Goal: Task Accomplishment & Management: Use online tool/utility

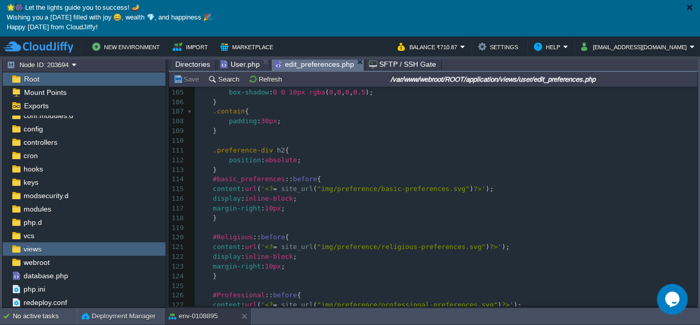
scroll to position [1025, 0]
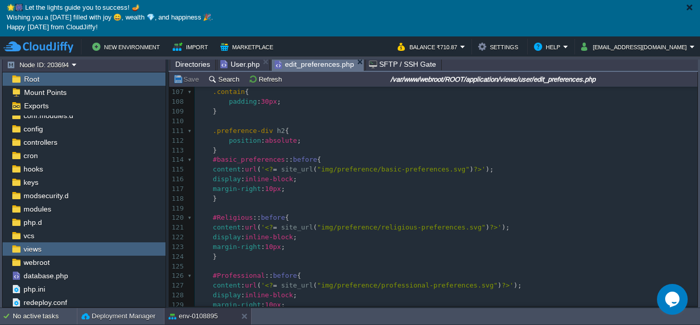
click at [188, 62] on span "Directories" at bounding box center [192, 64] width 35 height 12
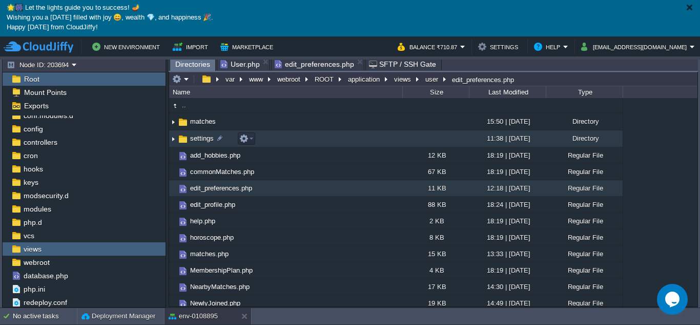
scroll to position [0, 0]
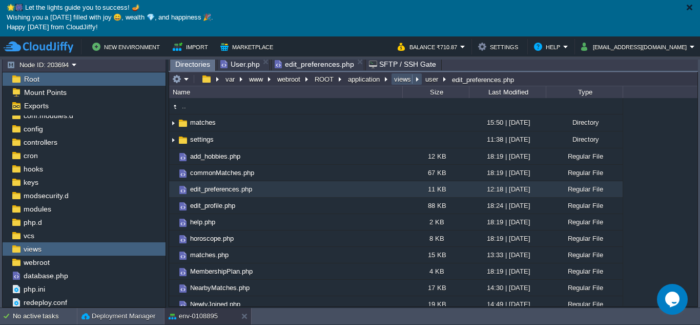
click at [407, 80] on button "views" at bounding box center [403, 78] width 21 height 9
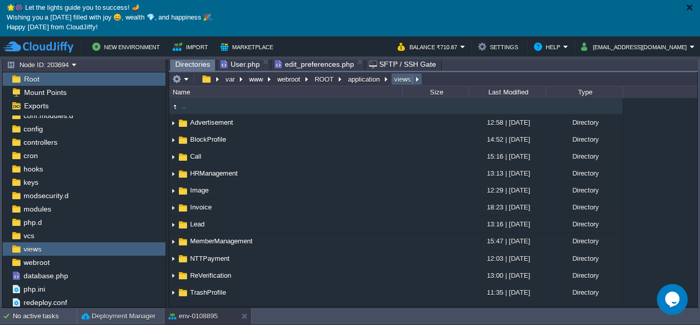
click at [401, 78] on button "views" at bounding box center [403, 78] width 21 height 9
type input "/var/www/webroot/ROOT/application/views"
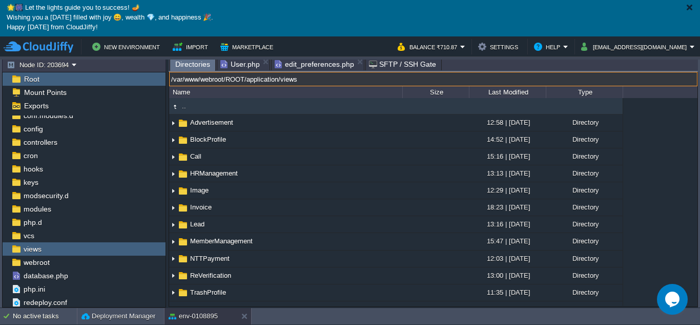
click at [438, 75] on input "/var/www/webroot/ROOT/application/views" at bounding box center [433, 79] width 529 height 14
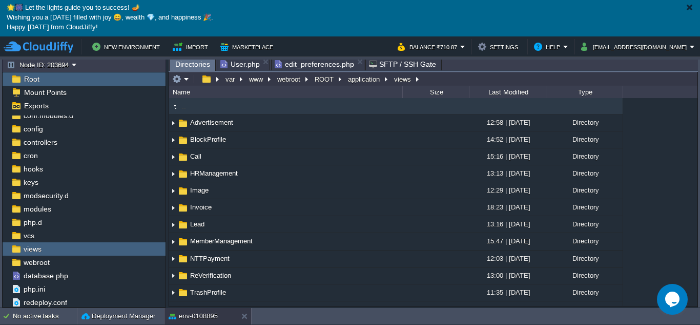
click at [687, 7] on div at bounding box center [690, 8] width 8 height 8
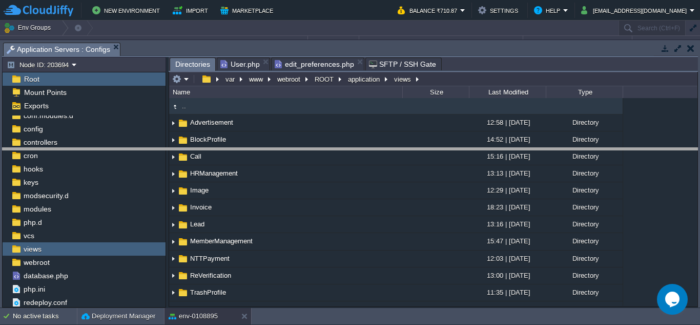
drag, startPoint x: 451, startPoint y: 56, endPoint x: 428, endPoint y: 161, distance: 107.5
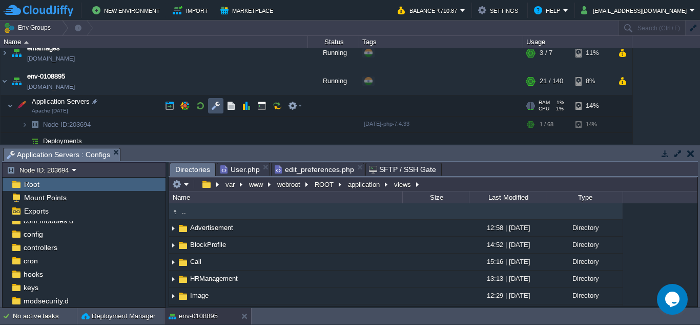
click at [217, 107] on button "button" at bounding box center [215, 105] width 9 height 9
click at [360, 182] on button "application" at bounding box center [365, 183] width 36 height 9
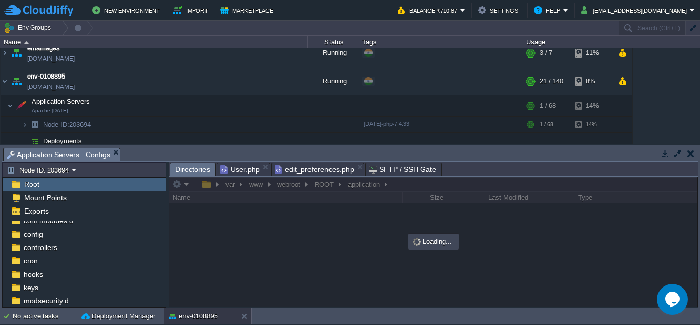
scroll to position [163, 0]
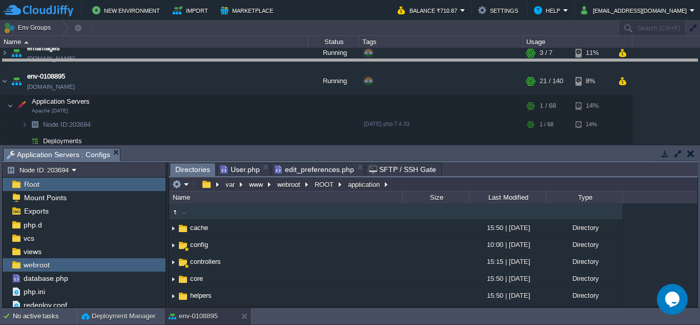
drag, startPoint x: 478, startPoint y: 161, endPoint x: 521, endPoint y: 72, distance: 98.4
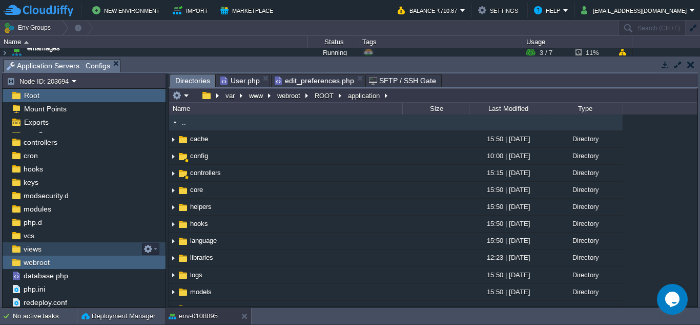
click at [50, 246] on div "views" at bounding box center [84, 248] width 163 height 13
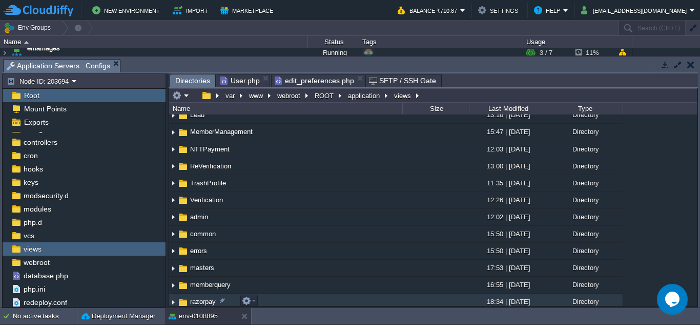
scroll to position [154, 0]
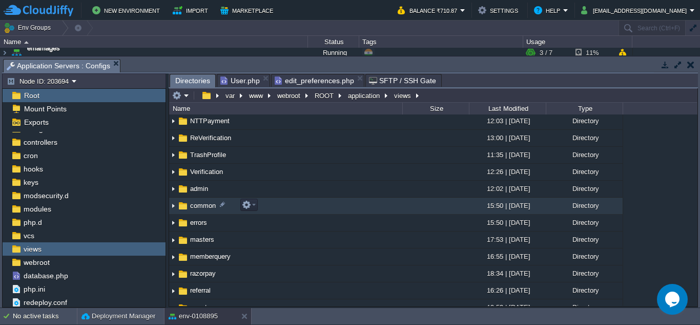
click at [191, 206] on span "common" at bounding box center [203, 205] width 29 height 9
click at [199, 205] on span "common" at bounding box center [203, 205] width 29 height 9
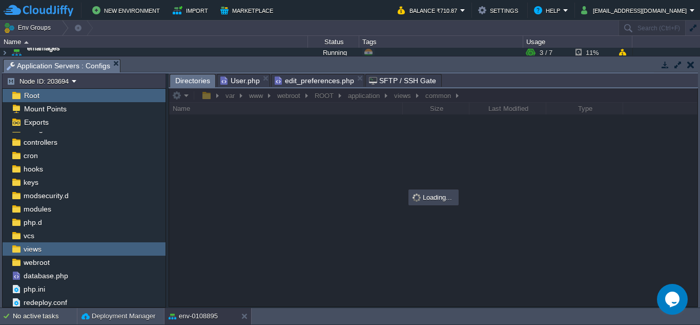
scroll to position [0, 0]
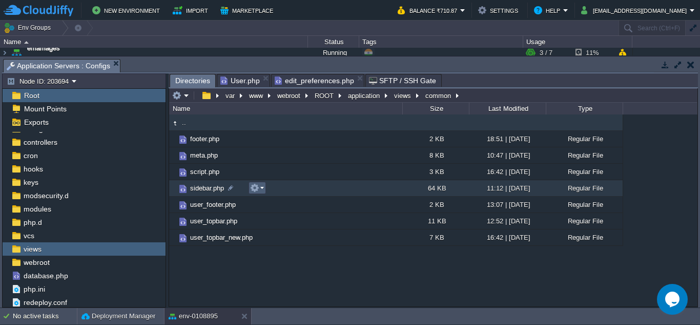
click at [260, 191] on em at bounding box center [257, 187] width 14 height 9
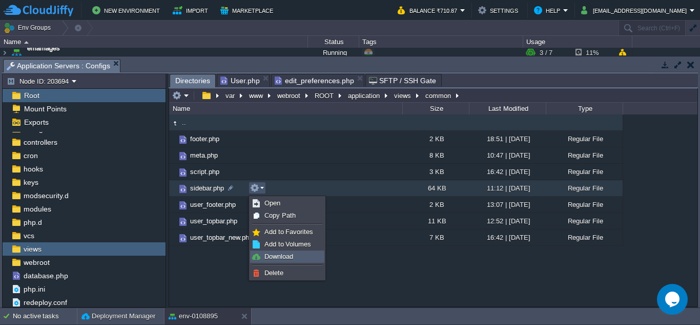
click at [270, 256] on span "Download" at bounding box center [279, 256] width 29 height 8
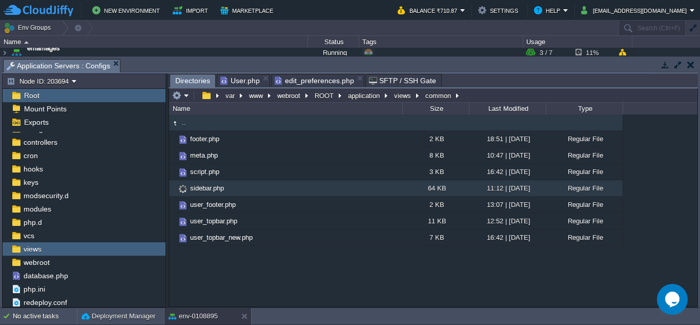
click at [210, 188] on span "sidebar.php" at bounding box center [207, 188] width 37 height 9
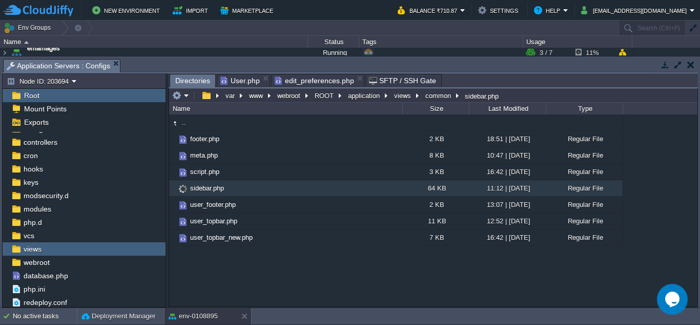
click at [210, 188] on span "sidebar.php" at bounding box center [207, 188] width 37 height 9
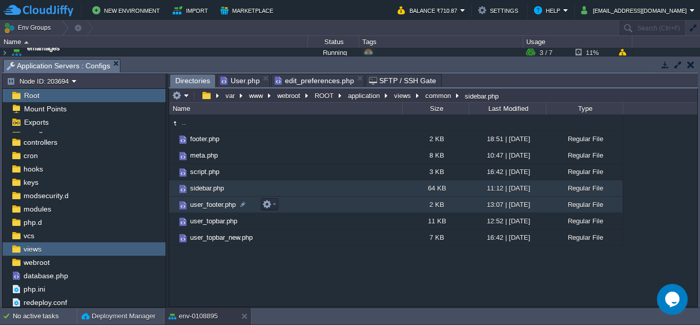
click at [206, 205] on span "user_footer.php" at bounding box center [213, 204] width 49 height 9
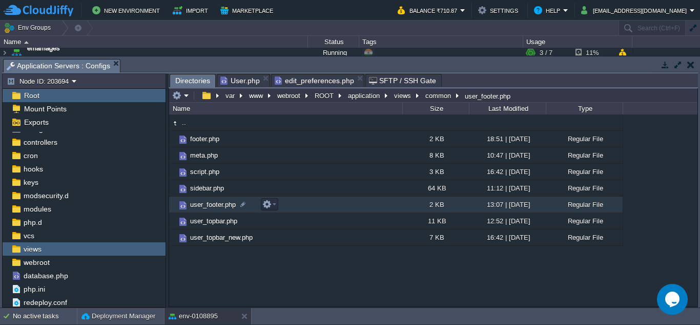
click at [206, 205] on span "user_footer.php" at bounding box center [213, 204] width 49 height 9
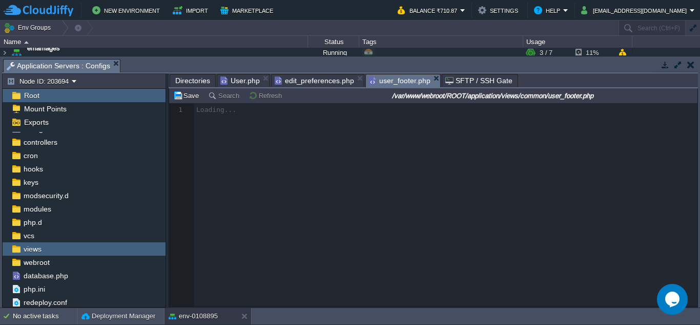
scroll to position [4, 0]
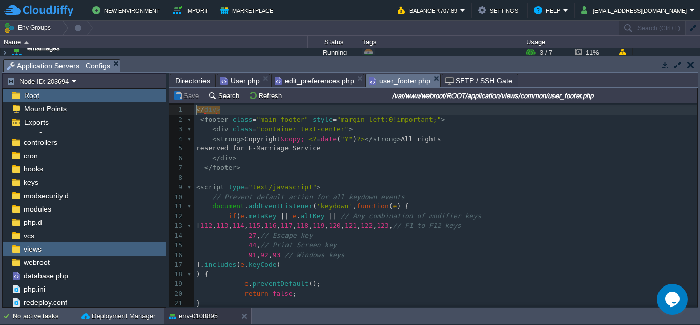
click at [422, 194] on pre "// Prevent default action for all keydown events" at bounding box center [445, 197] width 503 height 10
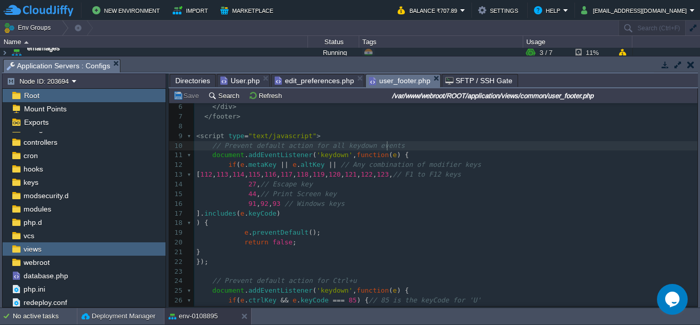
scroll to position [103, 0]
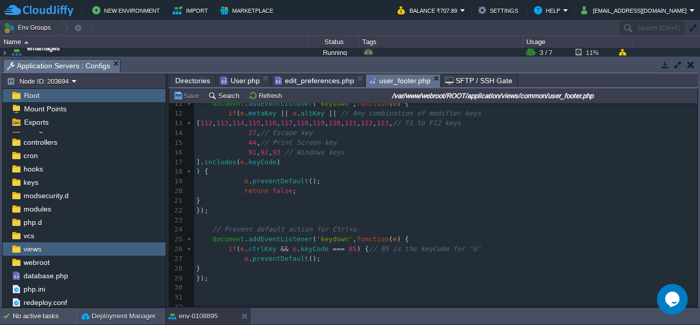
click at [428, 74] on div "user_footer.php" at bounding box center [403, 80] width 75 height 13
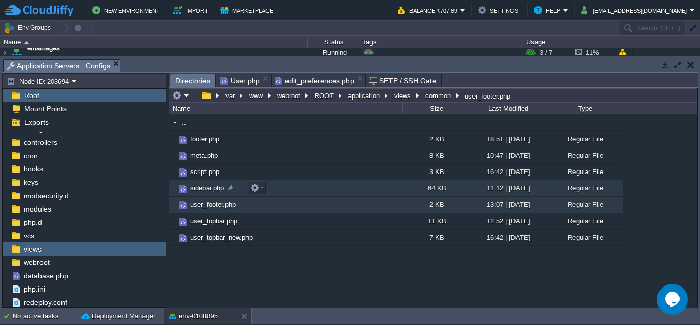
click at [199, 188] on span "sidebar.php" at bounding box center [207, 188] width 37 height 9
click at [199, 189] on span "sidebar.php" at bounding box center [207, 188] width 37 height 9
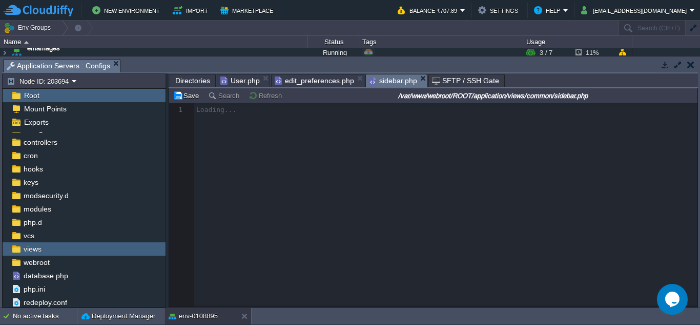
click at [395, 143] on div at bounding box center [433, 204] width 529 height 203
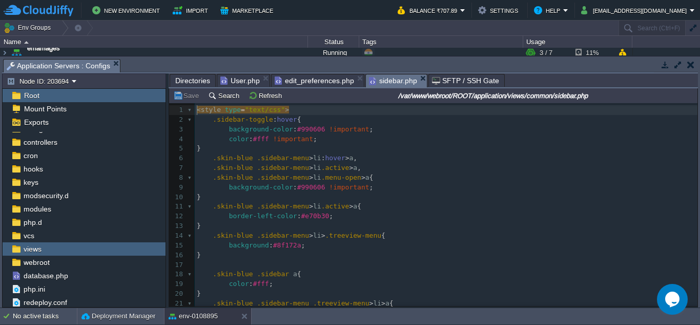
scroll to position [15, 0]
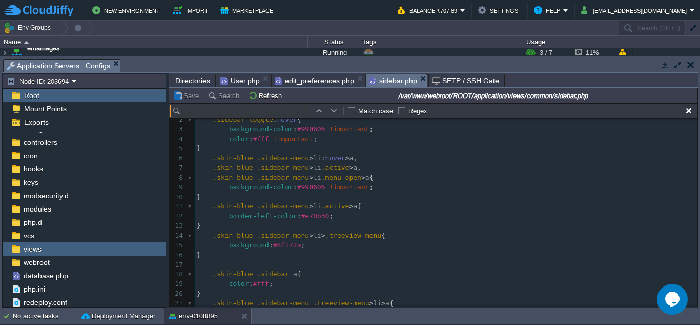
type input "<?php if ($this->IsAdmin == 1 || $this->IsAdmin == 2|| $this->IsAdmin == 5) { ?…"
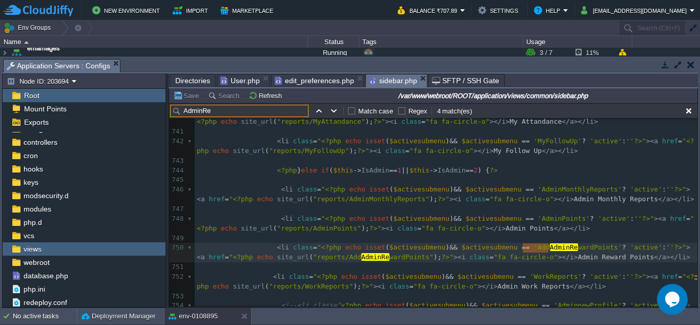
scroll to position [0, 0]
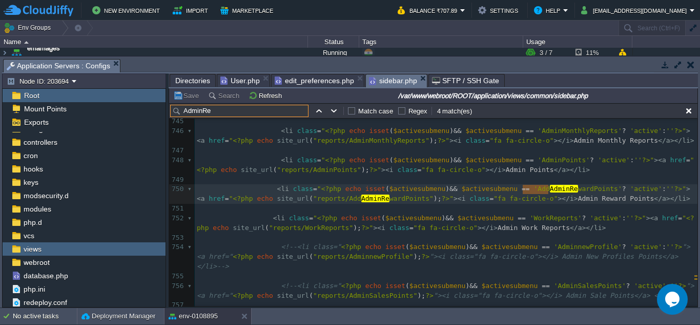
type input "AdminRe"
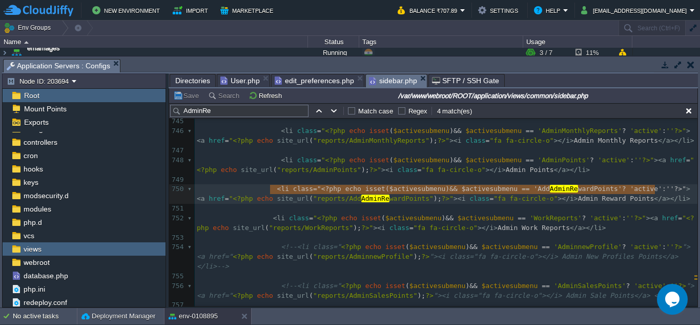
type textarea "<li class="<?php echo isset($activesubmenu) && $activesubmenu == 'AddAdminRewar…"
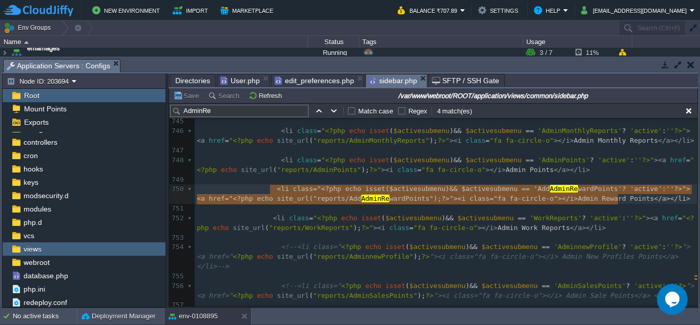
drag, startPoint x: 270, startPoint y: 189, endPoint x: 658, endPoint y: 199, distance: 388.8
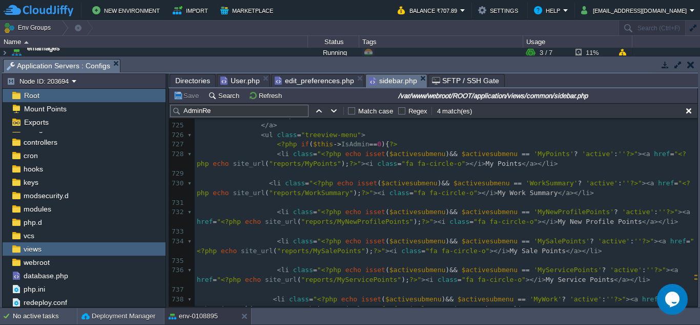
scroll to position [8199, 0]
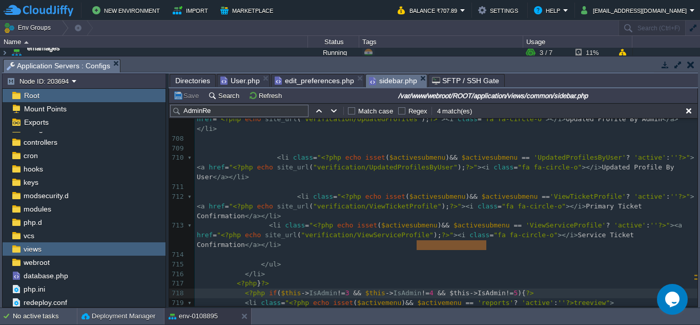
type textarea "&& $this->IsAdmin!=5"
drag, startPoint x: 417, startPoint y: 248, endPoint x: 489, endPoint y: 247, distance: 72.3
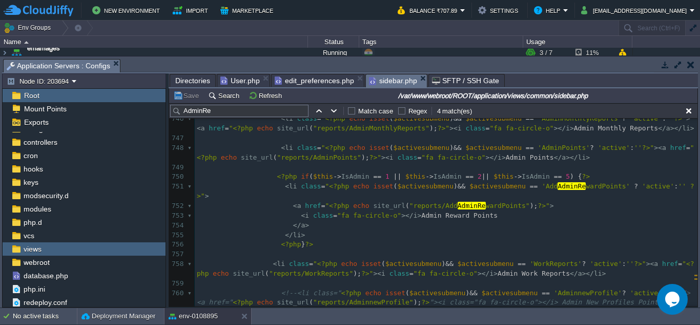
scroll to position [8456, 0]
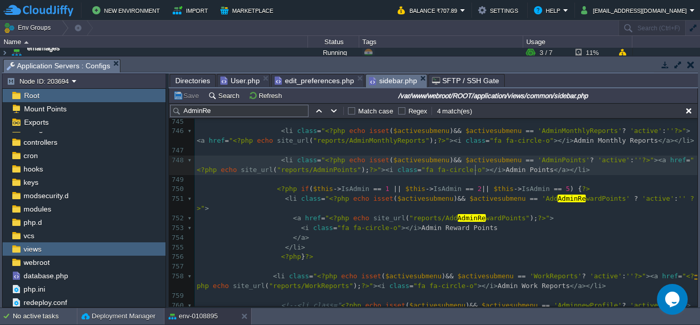
click at [476, 171] on div "xxxxxxxxxx <?php if ( $this -> IsAdmin != 3 && $this -> IsAdmin != 4 ) { ?> 732…" at bounding box center [446, 285] width 503 height 705
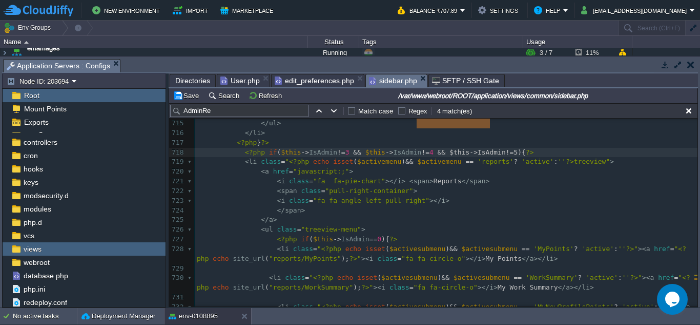
type textarea "<li class="<?php echo isset($activesubmenu) && $activesubmenu == 'AddAdminRewar…"
